Goal: Task Accomplishment & Management: Complete application form

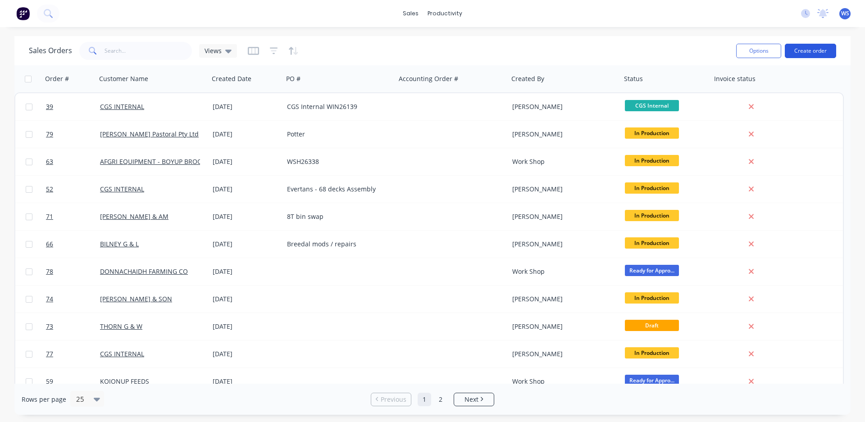
click at [823, 51] on button "Create order" at bounding box center [810, 51] width 51 height 14
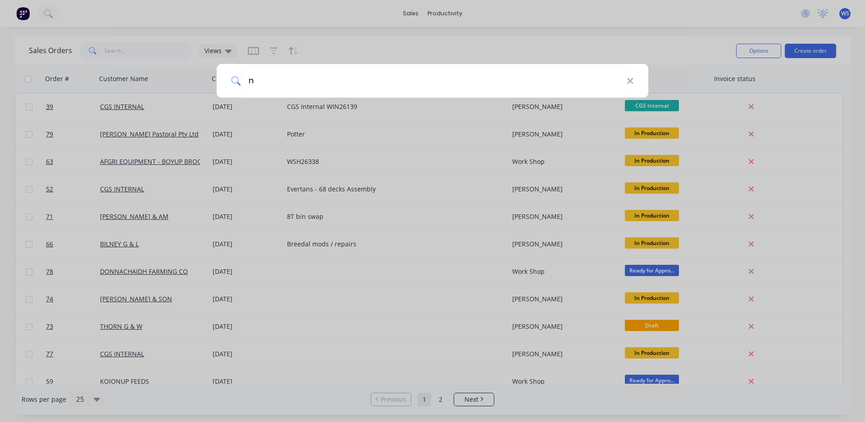
type input "n"
click at [634, 77] on div "n" at bounding box center [433, 81] width 432 height 34
click at [630, 80] on icon at bounding box center [630, 81] width 6 height 6
click at [463, 75] on input at bounding box center [437, 81] width 393 height 34
type input "nau"
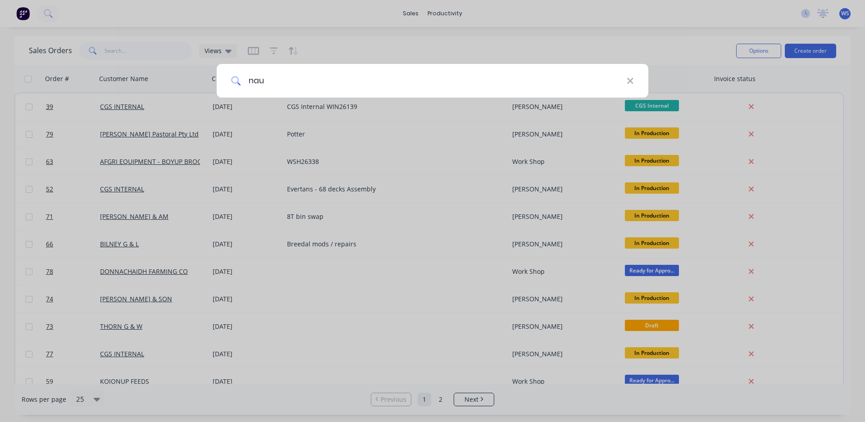
click at [631, 80] on icon at bounding box center [630, 81] width 6 height 6
click at [625, 83] on input "cg" at bounding box center [434, 81] width 386 height 34
type input "cg"
click at [631, 83] on icon at bounding box center [630, 81] width 7 height 10
click at [664, 44] on div at bounding box center [432, 211] width 865 height 422
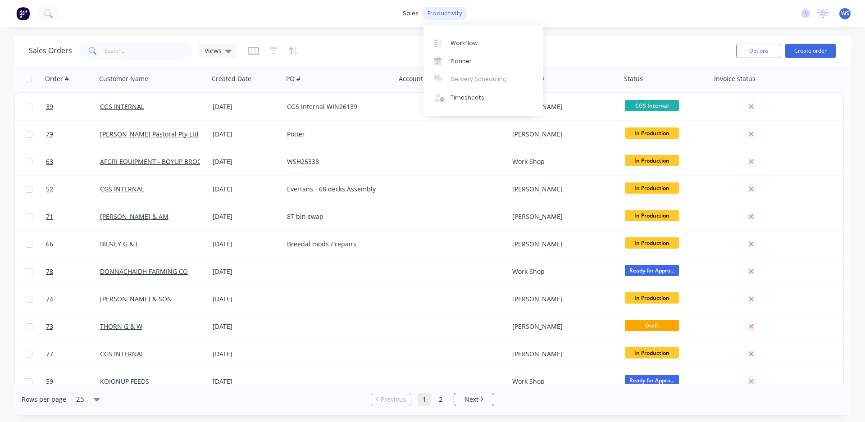
click at [452, 17] on div "productivity" at bounding box center [445, 14] width 44 height 14
click at [468, 44] on div "Workflow" at bounding box center [464, 43] width 27 height 8
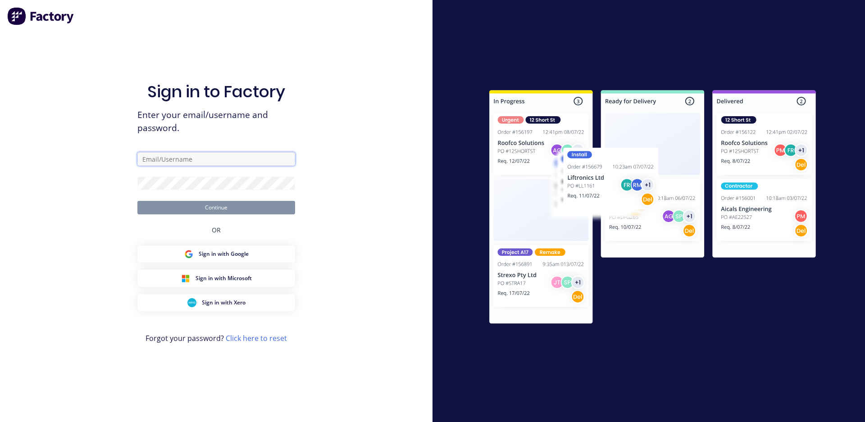
type input "[EMAIL_ADDRESS][DOMAIN_NAME]"
click at [219, 210] on button "Continue" at bounding box center [216, 208] width 158 height 14
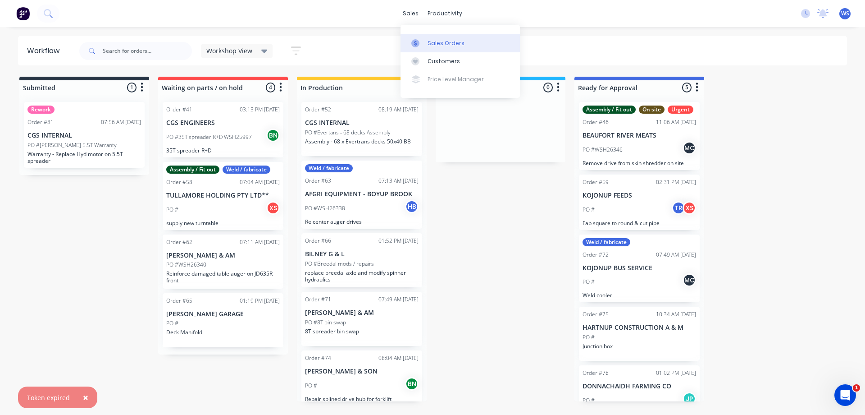
click at [423, 45] on div at bounding box center [419, 43] width 14 height 8
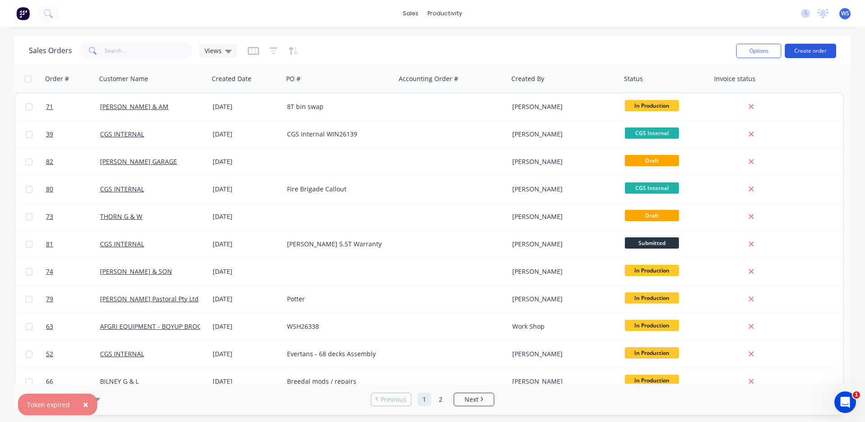
click at [809, 57] on button "Create order" at bounding box center [810, 51] width 51 height 14
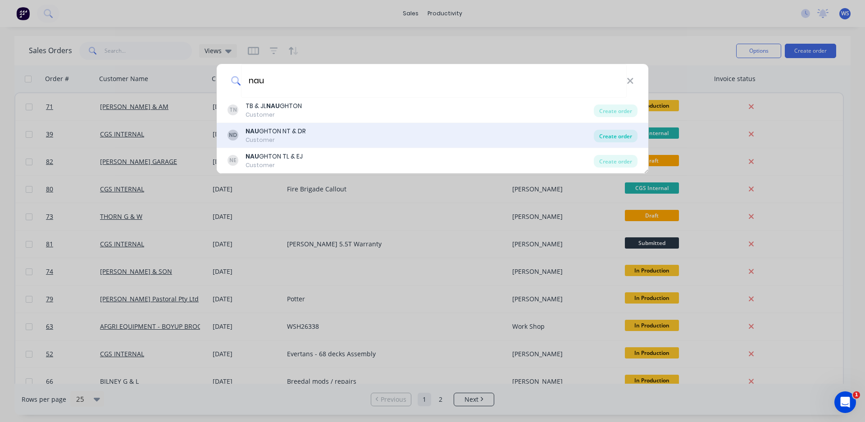
type input "nau"
click at [623, 136] on div "Create order" at bounding box center [616, 136] width 44 height 13
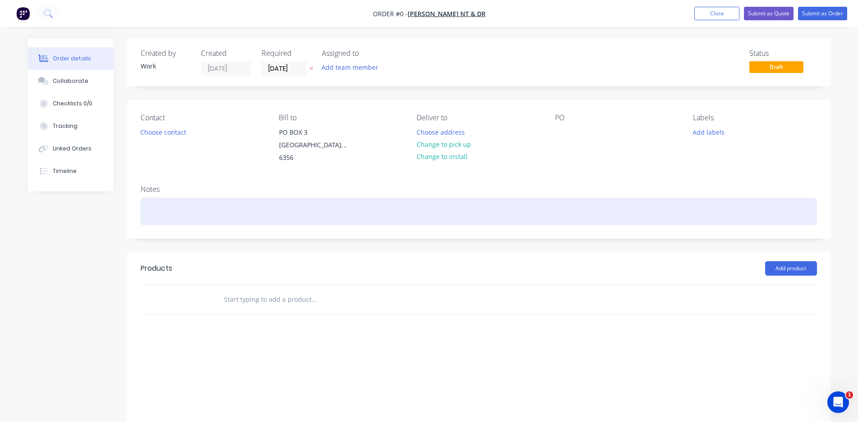
click at [155, 201] on div at bounding box center [479, 211] width 676 height 27
